Goal: Task Accomplishment & Management: Manage account settings

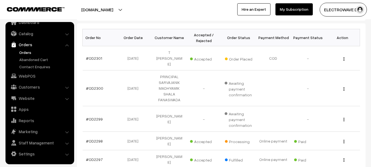
scroll to position [82, 0]
click at [89, 139] on link "#OD2298" at bounding box center [94, 141] width 17 height 5
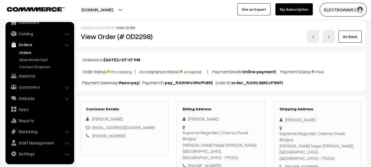
click at [26, 51] on link "Orders" at bounding box center [45, 52] width 54 height 6
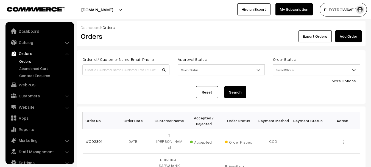
scroll to position [9, 0]
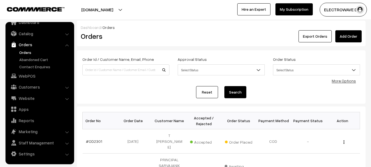
click at [111, 7] on button "[DOMAIN_NAME]" at bounding box center [97, 10] width 70 height 14
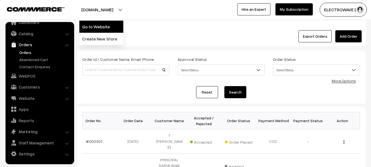
click at [107, 24] on link "Go to Website" at bounding box center [101, 27] width 44 height 12
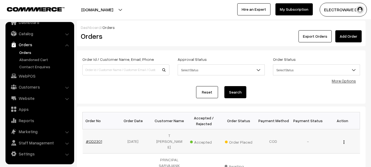
click at [98, 139] on link "#OD2301" at bounding box center [94, 141] width 16 height 5
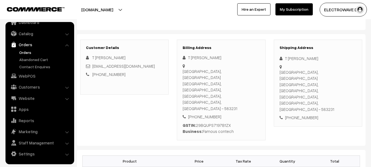
scroll to position [55, 0]
copy div "+91 9972702555"
drag, startPoint x: 318, startPoint y: 99, endPoint x: 280, endPoint y: 101, distance: 38.0
click at [280, 114] on div "[PHONE_NUMBER]" at bounding box center [318, 117] width 77 height 6
click at [291, 58] on div "T [PERSON_NAME]" at bounding box center [318, 58] width 77 height 6
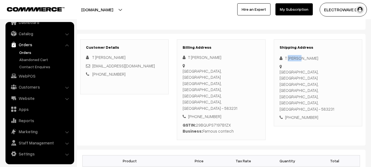
click at [291, 58] on div "T [PERSON_NAME]" at bounding box center [318, 58] width 77 height 6
copy div "shiva"
click at [307, 59] on div "T [PERSON_NAME]" at bounding box center [318, 58] width 77 height 6
copy div "Prasad"
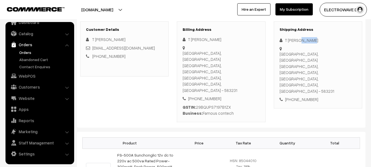
scroll to position [82, 0]
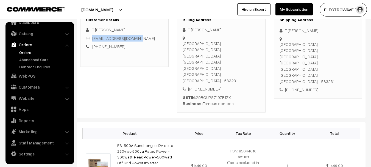
copy link "famouscontech@gmail.com"
copy link "amouscontech@gmail.com"
copy link "famouscontech@gmail.com"
drag, startPoint x: 149, startPoint y: 39, endPoint x: 92, endPoint y: 36, distance: 56.7
click at [92, 36] on div "famouscontech@gmail.com" at bounding box center [124, 38] width 77 height 6
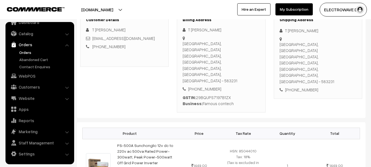
click at [299, 87] on div "+91 9972702555" at bounding box center [318, 90] width 77 height 6
copy div "9972702555"
copy div "T shiva Prasad Kinnal road, Raj nilaya jh patil colony kinnal Road"
drag, startPoint x: 282, startPoint y: 25, endPoint x: 300, endPoint y: 51, distance: 31.6
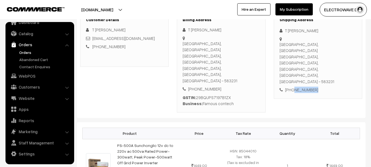
click at [300, 51] on div "Shipping Address T shiva Prasad Kinnal road, Raj nilaya jh patil colony kinnal …" at bounding box center [318, 55] width 89 height 87
click at [280, 57] on div "Kinnal road, Raj nilaya jh patil colony kinnal Road Koppal, Karnataka, India, K…" at bounding box center [318, 62] width 77 height 43
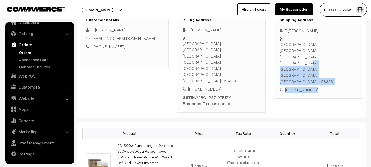
copy div "Koppal, Karnataka, India, Karnataka, India - 583231 +91 9972702555"
drag, startPoint x: 281, startPoint y: 55, endPoint x: 316, endPoint y: 71, distance: 39.2
click at [316, 71] on div "Shipping Address T shiva Prasad Kinnal road, Raj nilaya jh patil colony kinnal …" at bounding box center [318, 55] width 89 height 87
click at [292, 64] on div "Kinnal road, Raj nilaya jh patil colony kinnal Road Koppal, Karnataka, India, K…" at bounding box center [318, 62] width 77 height 43
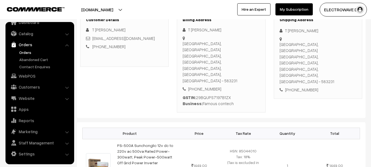
click at [292, 64] on div "Kinnal road, Raj nilaya jh patil colony kinnal Road Koppal, Karnataka, India, K…" at bounding box center [318, 62] width 77 height 43
click at [285, 63] on div "Kinnal road, Raj nilaya jh patil colony kinnal Road Koppal, Karnataka, India, K…" at bounding box center [318, 62] width 77 height 43
copy div "583231"
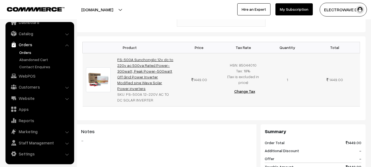
scroll to position [165, 0]
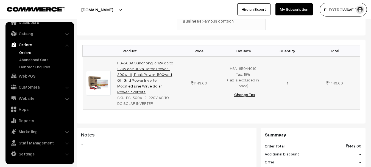
drag, startPoint x: 171, startPoint y: 67, endPoint x: 117, endPoint y: 46, distance: 57.4
click at [117, 56] on td "FS-500A Sunchonglic 12v dc to 220v ac 500va Rated Power-300watt, Peak Power-500…" at bounding box center [145, 82] width 63 height 53
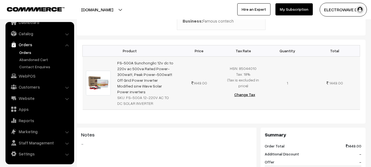
drag, startPoint x: 125, startPoint y: 74, endPoint x: 150, endPoint y: 78, distance: 25.4
click at [150, 95] on div "SKU: FS-500A 12-220V AC TO DC SOLAR INVERTER" at bounding box center [145, 101] width 57 height 12
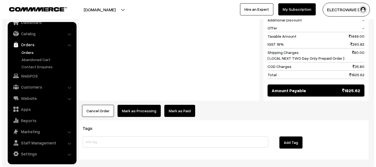
scroll to position [303, 0]
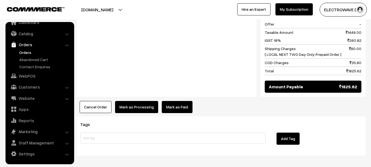
click at [134, 101] on button "Mark as Processing" at bounding box center [136, 107] width 43 height 12
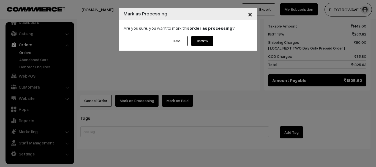
click at [205, 36] on button "Confirm" at bounding box center [202, 41] width 22 height 10
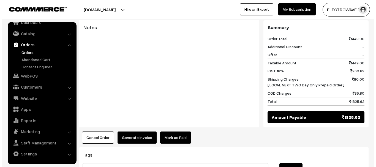
scroll to position [275, 0]
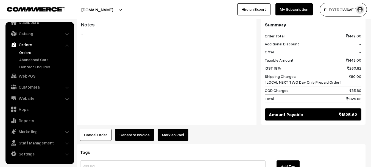
click at [136, 129] on button "Generate Invoice" at bounding box center [134, 135] width 39 height 12
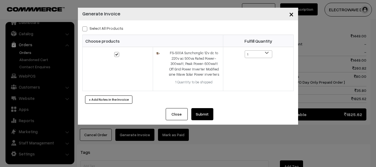
click at [208, 110] on button "Submit" at bounding box center [202, 114] width 22 height 12
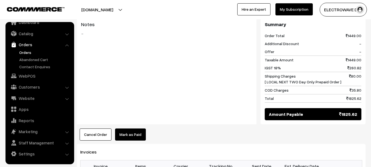
scroll to position [275, 0]
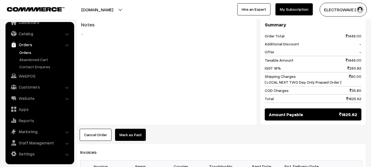
click at [25, 53] on link "Orders" at bounding box center [45, 52] width 54 height 6
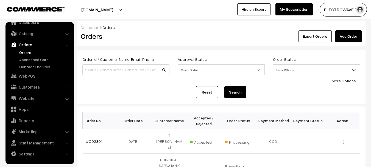
click at [101, 11] on button "[DOMAIN_NAME]" at bounding box center [97, 10] width 70 height 14
click at [100, 25] on link "Go to Website" at bounding box center [101, 27] width 44 height 12
